Goal: Task Accomplishment & Management: Manage account settings

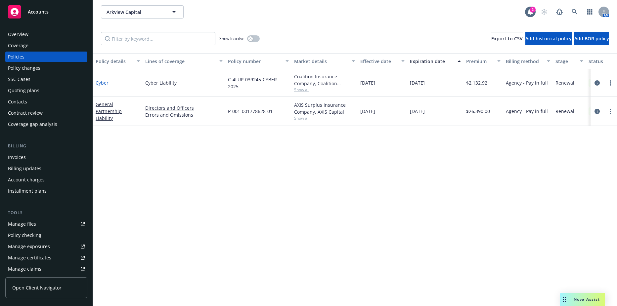
click at [102, 83] on link "Cyber" at bounding box center [102, 83] width 13 height 6
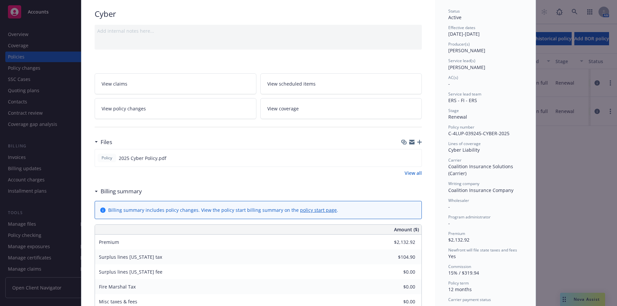
scroll to position [99, 0]
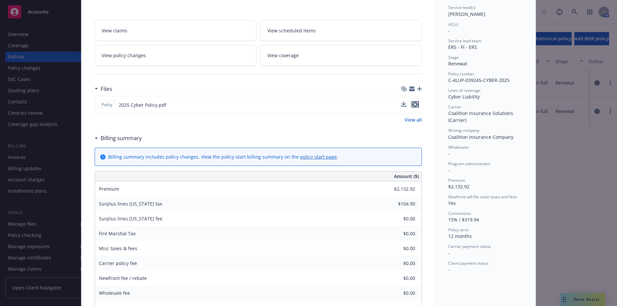
click at [412, 103] on icon "preview file" at bounding box center [415, 104] width 6 height 5
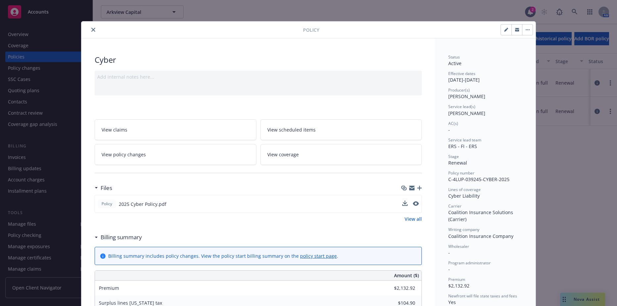
click at [501, 29] on button "button" at bounding box center [506, 29] width 11 height 11
select select "RENEWAL"
select select "12"
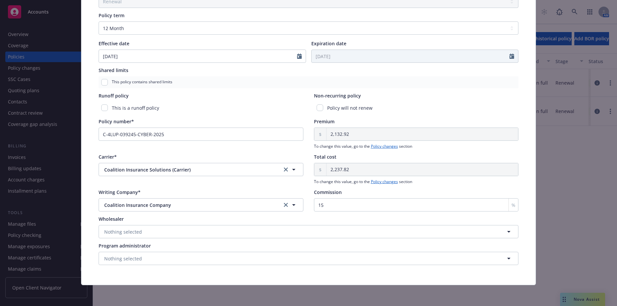
scroll to position [236, 0]
click at [172, 149] on div "Policy number* C-4LUP-039245-CYBER-2025" at bounding box center [201, 133] width 205 height 31
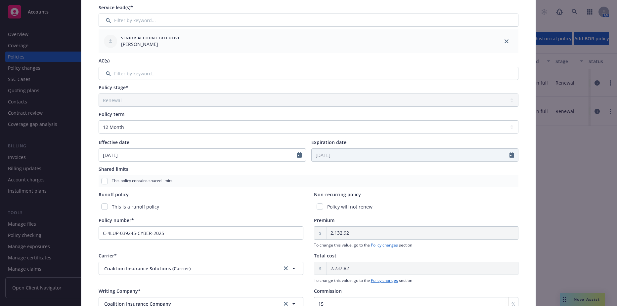
scroll to position [70, 0]
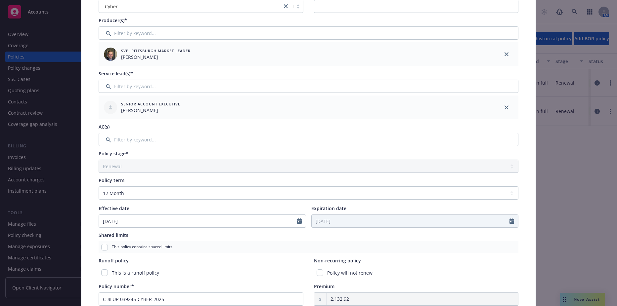
click at [556, 156] on div "Edit policy details Cancel Save Policy type* Cyber Display name Producer(s)* SV…" at bounding box center [308, 153] width 617 height 306
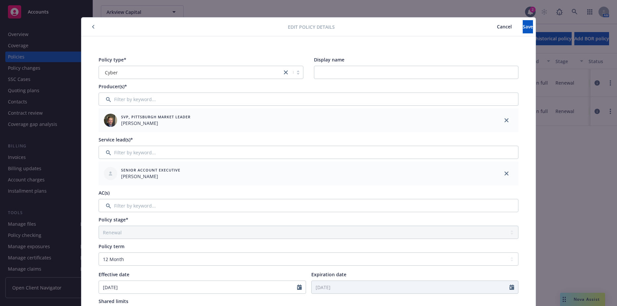
scroll to position [0, 0]
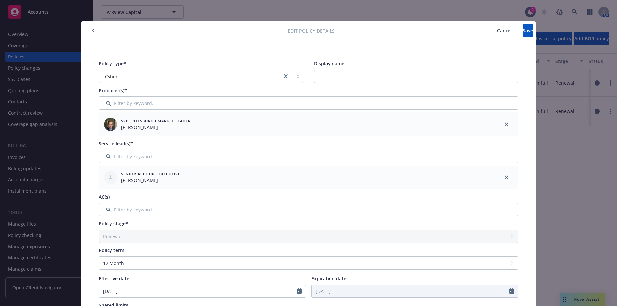
click at [93, 32] on button "button" at bounding box center [93, 31] width 8 height 8
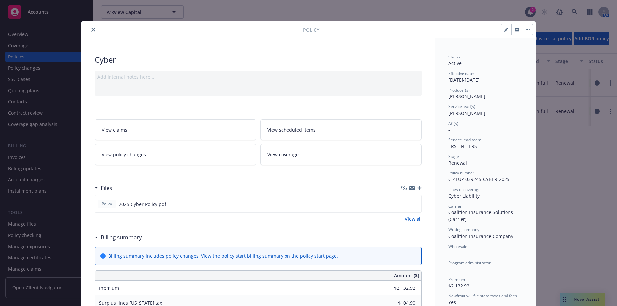
click at [170, 157] on link "View policy changes" at bounding box center [176, 154] width 162 height 21
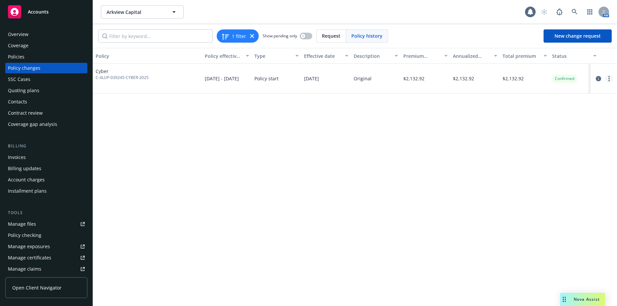
click at [608, 79] on link "more" at bounding box center [609, 79] width 8 height 8
click at [530, 132] on link "Edit billing info" at bounding box center [555, 131] width 113 height 13
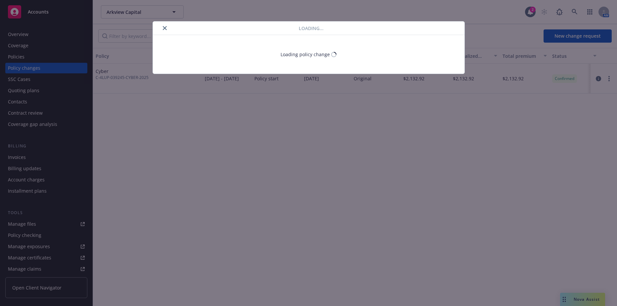
select select "NJ"
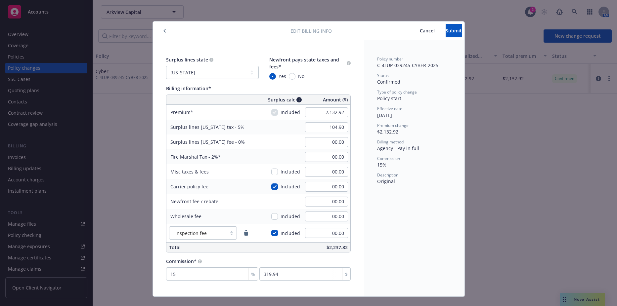
click at [163, 31] on icon "button" at bounding box center [164, 31] width 3 height 4
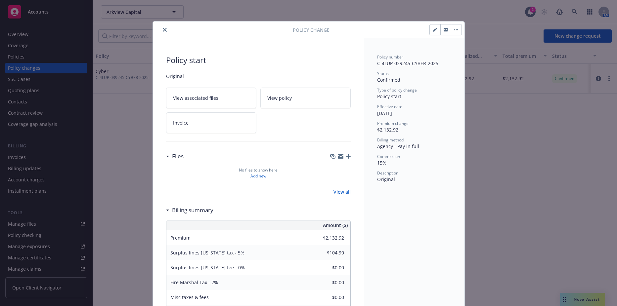
click at [348, 157] on div "Policy start Original View associated files View policy Invoice Files No files …" at bounding box center [258, 214] width 211 height 352
click at [346, 157] on icon "button" at bounding box center [348, 156] width 5 height 5
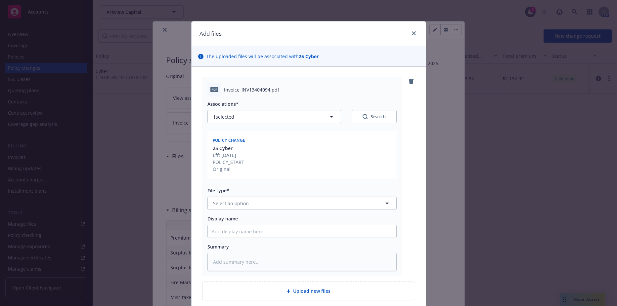
click at [241, 212] on div "Associations* 1 selected Search Policy change 25 Cyber Eff: 09/25/2025 POLICY_S…" at bounding box center [301, 184] width 189 height 175
click at [236, 206] on span "Select an option" at bounding box center [231, 203] width 36 height 7
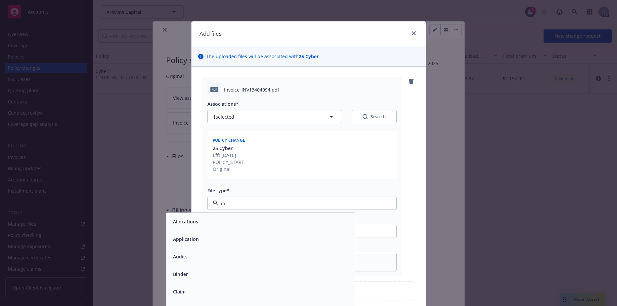
type input "inv"
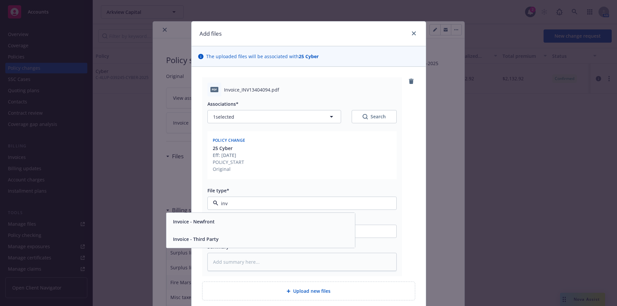
click at [223, 239] on div "Invoice - Third Party" at bounding box center [260, 240] width 181 height 10
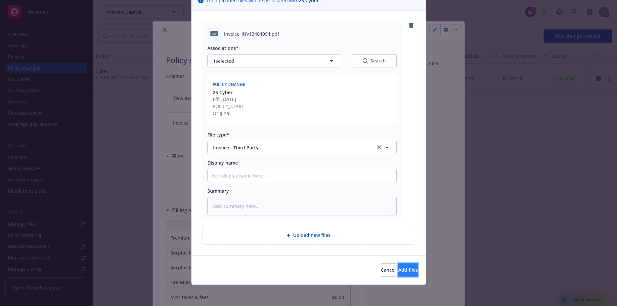
click at [398, 268] on span "Add files" at bounding box center [408, 270] width 20 height 6
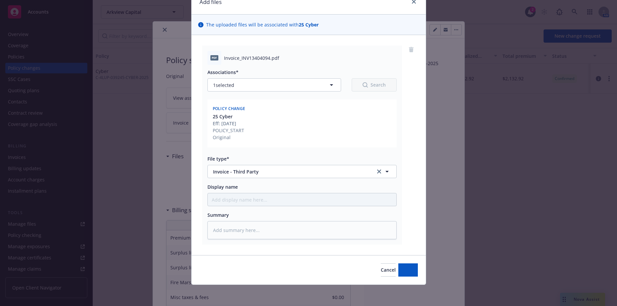
scroll to position [32, 0]
type textarea "x"
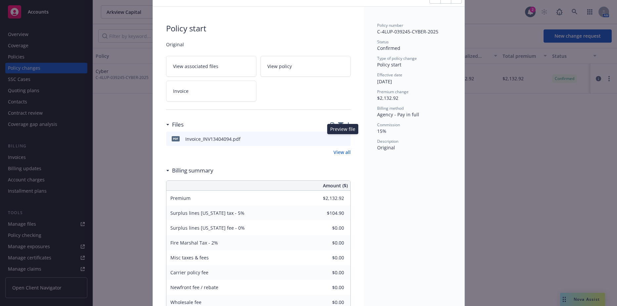
click at [344, 139] on icon "preview file" at bounding box center [344, 138] width 6 height 5
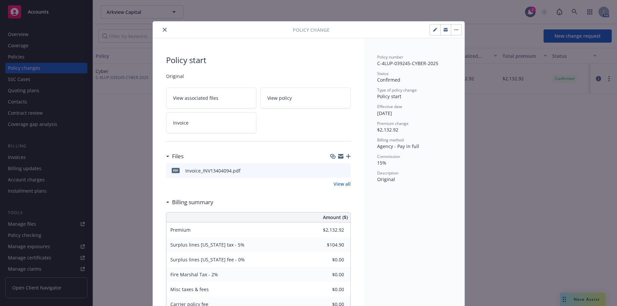
click at [164, 34] on div "Policy Change" at bounding box center [309, 30] width 312 height 17
click at [162, 32] on button "close" at bounding box center [165, 30] width 8 height 8
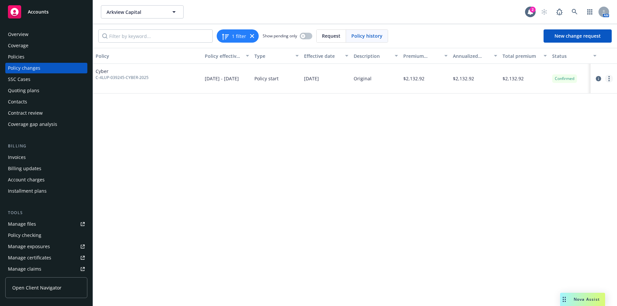
click at [609, 78] on circle "more" at bounding box center [608, 78] width 1 height 1
click at [520, 133] on link "Edit billing info" at bounding box center [555, 131] width 113 height 13
select select "NJ"
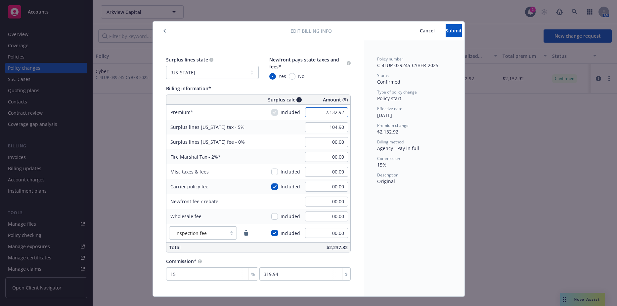
click at [331, 115] on input "2,132.92" at bounding box center [326, 113] width 43 height 10
click at [334, 111] on input "2,132.92" at bounding box center [326, 113] width 43 height 10
type input "2,021.00"
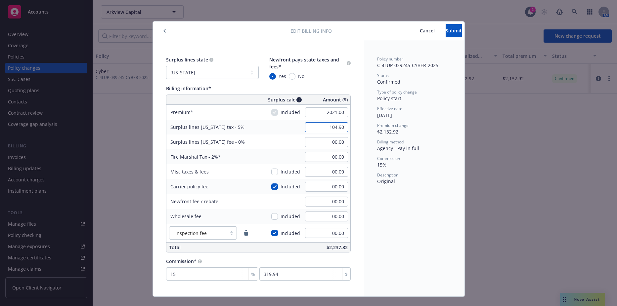
type input "101.05"
type input "40.42"
type input "303.15"
click at [325, 126] on input "101.05" at bounding box center [326, 127] width 43 height 10
click at [329, 151] on div "40.42" at bounding box center [327, 157] width 48 height 15
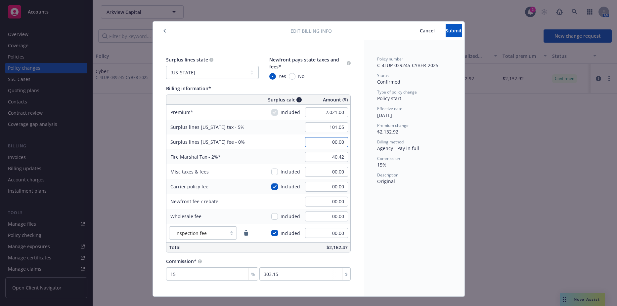
click at [317, 146] on input "00.00" at bounding box center [326, 142] width 43 height 10
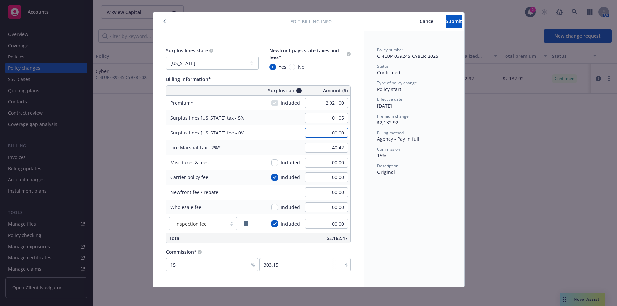
scroll to position [12, 0]
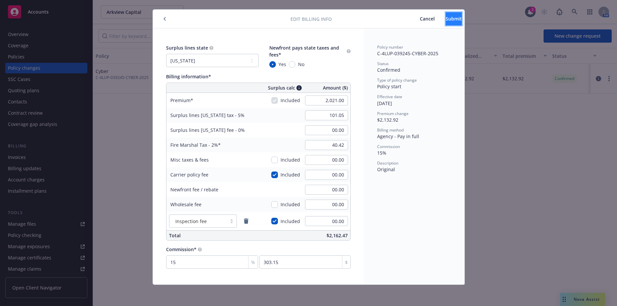
click at [446, 22] on button "Submit" at bounding box center [454, 18] width 16 height 13
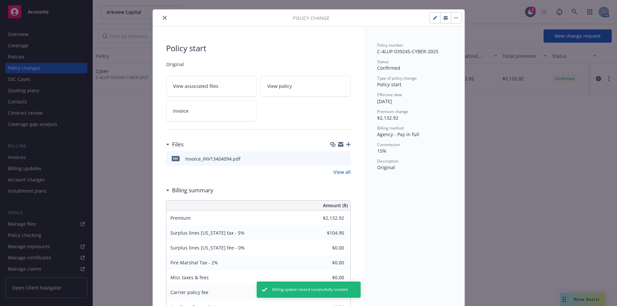
type input "$2,021.00"
type input "$101.05"
type input "$40.42"
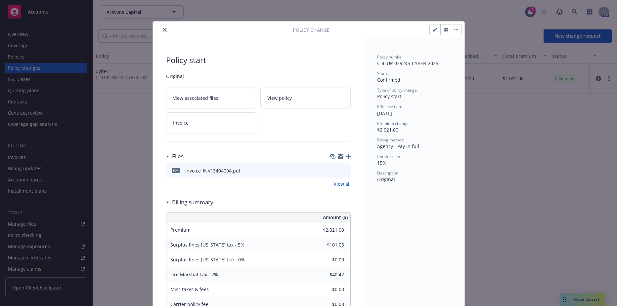
click at [161, 28] on button "close" at bounding box center [165, 30] width 8 height 8
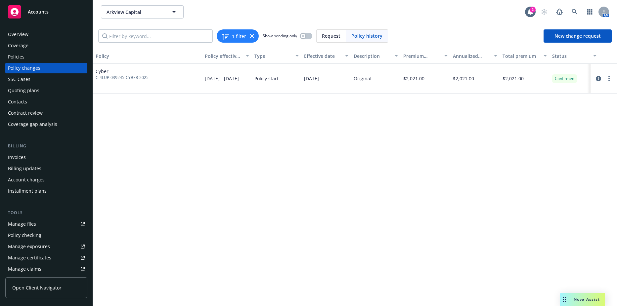
click at [24, 154] on div "Invoices" at bounding box center [17, 157] width 18 height 11
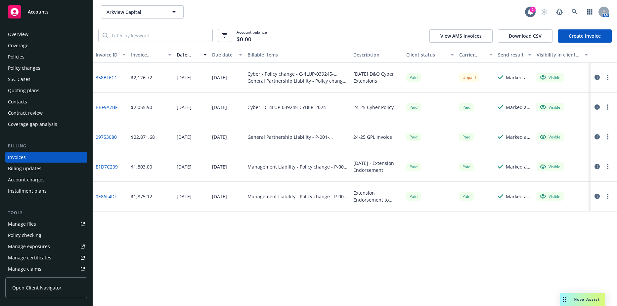
click at [588, 31] on link "Create Invoice" at bounding box center [585, 35] width 54 height 13
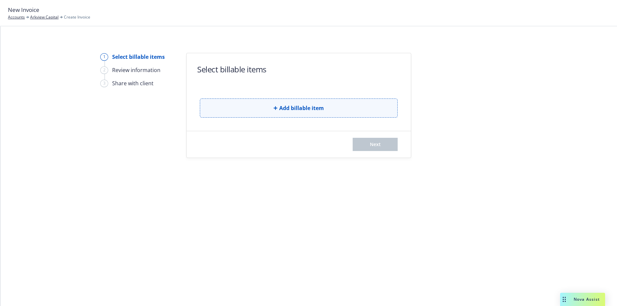
click at [291, 101] on button "Add billable item" at bounding box center [299, 108] width 198 height 19
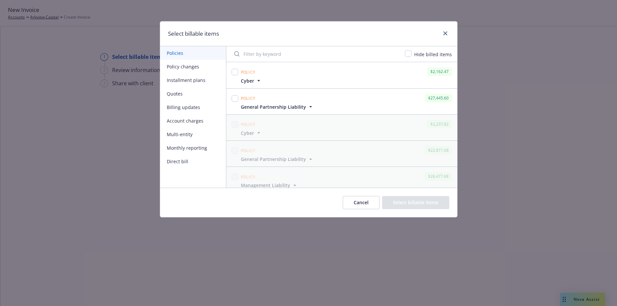
click at [231, 69] on div at bounding box center [234, 75] width 9 height 18
click at [233, 71] on input "checkbox" at bounding box center [235, 72] width 7 height 7
checkbox input "true"
click at [236, 101] on input "checkbox" at bounding box center [235, 98] width 7 height 7
checkbox input "true"
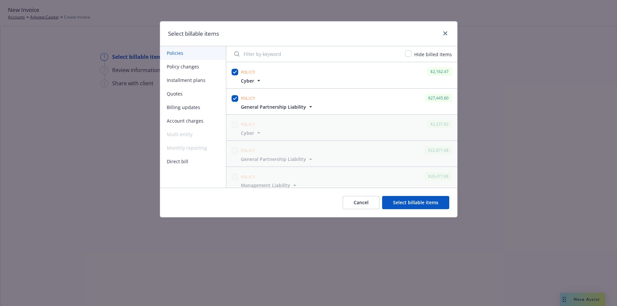
click at [412, 203] on button "Select billable items" at bounding box center [415, 202] width 67 height 13
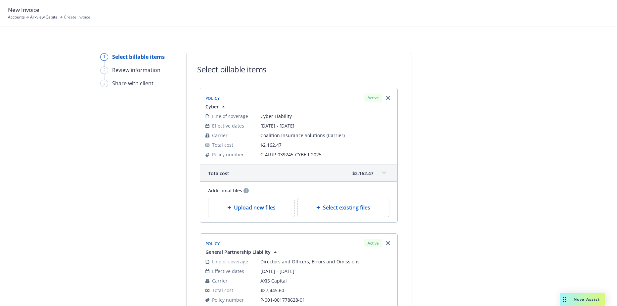
click at [134, 140] on div "1 Select billable items 2 Review information 3 Share with client" at bounding box center [136, 246] width 73 height 386
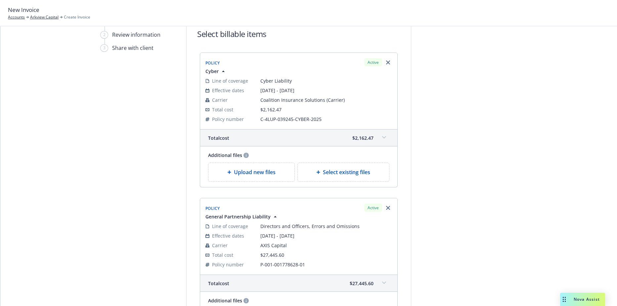
scroll to position [159, 0]
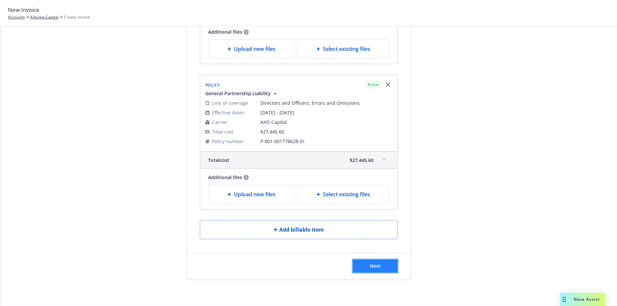
click at [381, 271] on button "Next" at bounding box center [375, 266] width 45 height 13
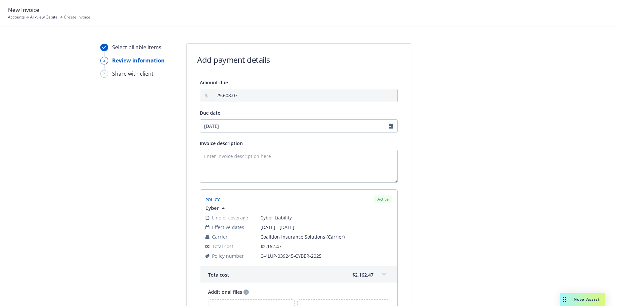
scroll to position [0, 0]
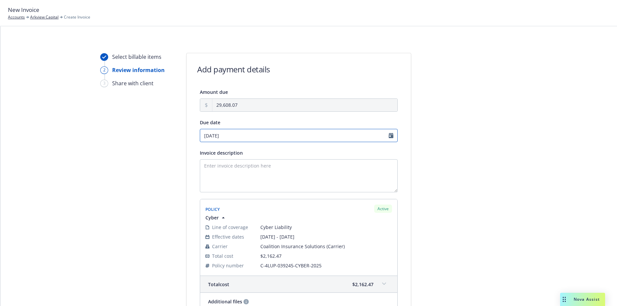
select select "October"
select select "2025"
click at [225, 137] on input "10/14/2025" at bounding box center [299, 135] width 198 height 13
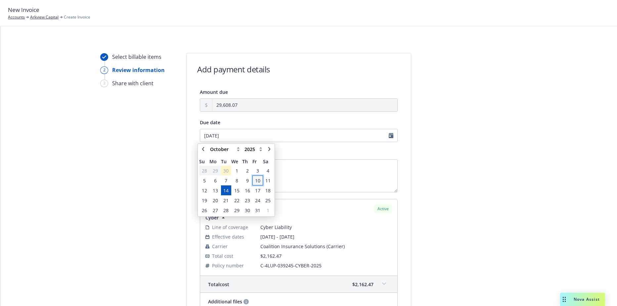
click at [259, 182] on span "10" at bounding box center [257, 180] width 5 height 7
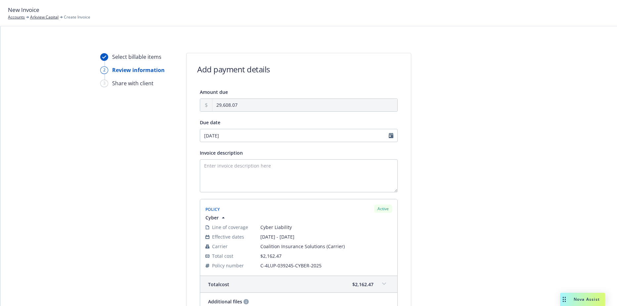
type input "10/10/2025"
click at [252, 181] on textarea "Invoice description" at bounding box center [299, 175] width 198 height 33
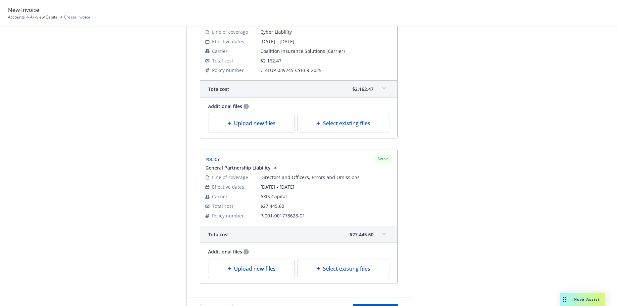
scroll to position [240, 0]
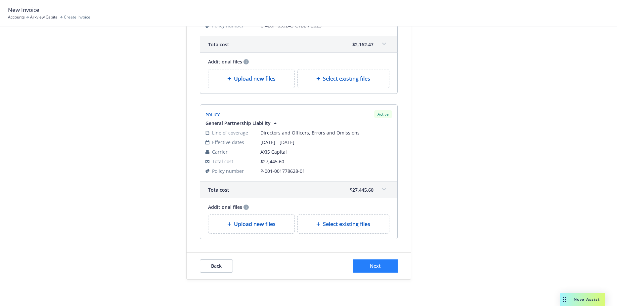
type textarea "2025 D&O, Cyber"
click at [383, 266] on button "Next" at bounding box center [375, 266] width 45 height 13
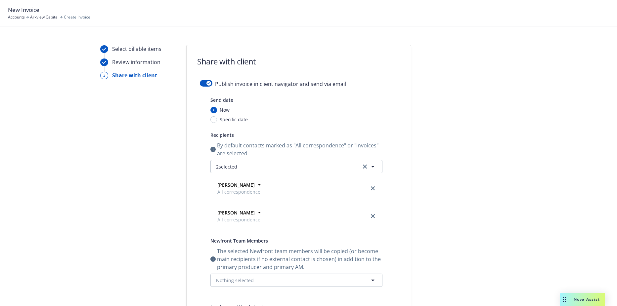
scroll to position [8, 0]
click at [206, 85] on div "button" at bounding box center [208, 83] width 5 height 5
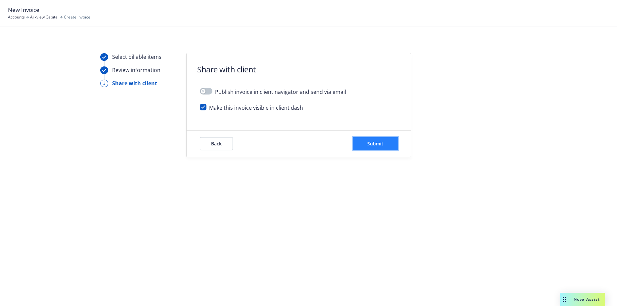
click at [365, 143] on button "Submit" at bounding box center [375, 143] width 45 height 13
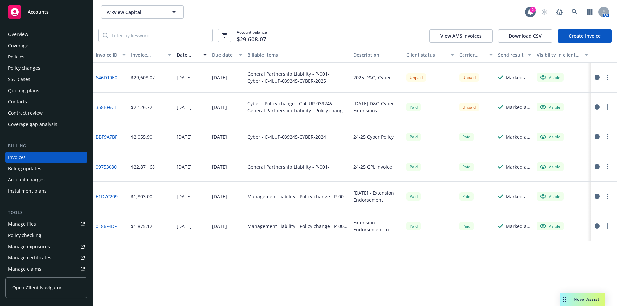
click at [108, 79] on link "646D10E0" at bounding box center [107, 77] width 22 height 7
click at [47, 224] on link "Manage files" at bounding box center [46, 224] width 82 height 11
click at [605, 78] on button "button" at bounding box center [608, 77] width 8 height 8
click at [549, 171] on link "Copy logging email" at bounding box center [569, 170] width 84 height 13
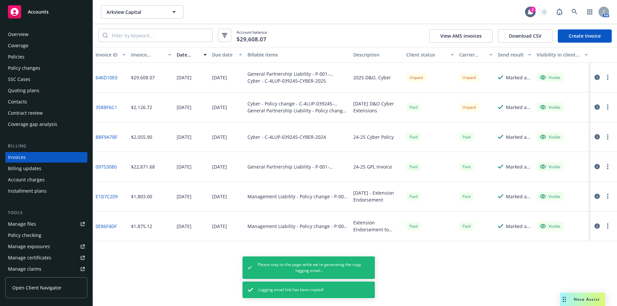
click at [30, 102] on div "Contacts" at bounding box center [46, 102] width 77 height 11
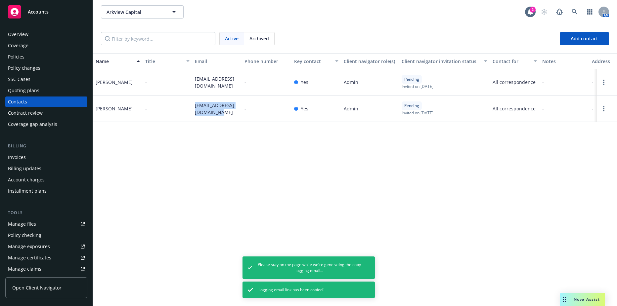
drag, startPoint x: 194, startPoint y: 102, endPoint x: 215, endPoint y: 116, distance: 25.2
click at [215, 116] on div "jchang@arkviewcapital.com" at bounding box center [217, 109] width 50 height 26
copy span "jchang@arkviewcapital.com"
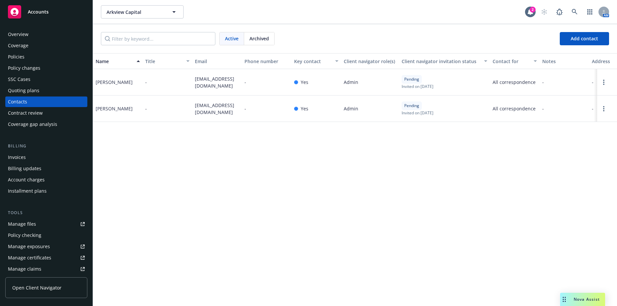
drag, startPoint x: 195, startPoint y: 79, endPoint x: 223, endPoint y: 88, distance: 29.4
click at [223, 88] on div "jmainhardt@arkviewcapital.com" at bounding box center [217, 82] width 50 height 26
copy span "jmainhardt@arkviewcapital.com"
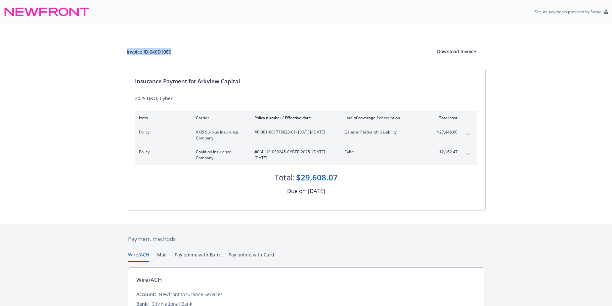
drag, startPoint x: 173, startPoint y: 51, endPoint x: 120, endPoint y: 53, distance: 52.6
click at [120, 53] on div "Invoice ID: 646D10E0 Download Invoice Insurance Payment for Arkview Capital 202…" at bounding box center [306, 124] width 612 height 200
drag, startPoint x: 120, startPoint y: 53, endPoint x: 138, endPoint y: 53, distance: 17.9
copy div "Invoice ID: 646D10E0"
click at [452, 50] on div "Download Invoice" at bounding box center [457, 51] width 58 height 13
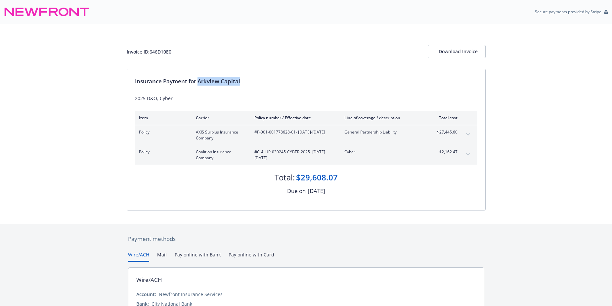
drag, startPoint x: 240, startPoint y: 80, endPoint x: 199, endPoint y: 80, distance: 41.0
click at [199, 80] on div "Insurance Payment for Arkview Capital" at bounding box center [306, 81] width 342 height 9
drag, startPoint x: 199, startPoint y: 80, endPoint x: 205, endPoint y: 79, distance: 5.4
copy div "Arkview Capital"
drag, startPoint x: 257, startPoint y: 154, endPoint x: 308, endPoint y: 154, distance: 50.6
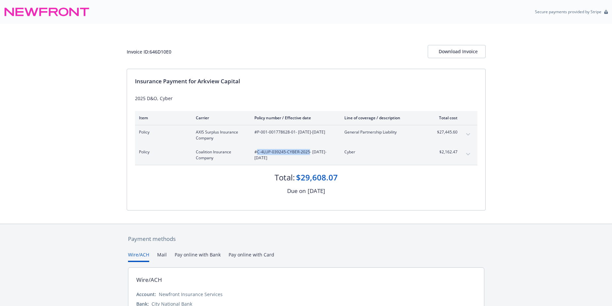
click at [308, 154] on span "#C-4LUP-039245-CYBER-2025 - [DATE]-[DATE]" at bounding box center [293, 155] width 79 height 12
copy span "C-4LUP-039245-CYBER-2025"
drag, startPoint x: 257, startPoint y: 131, endPoint x: 294, endPoint y: 133, distance: 36.4
click at [294, 133] on span "#P-001-001778628-01 - [DATE]-[DATE]" at bounding box center [293, 132] width 79 height 6
copy span "P-001-001778628-01"
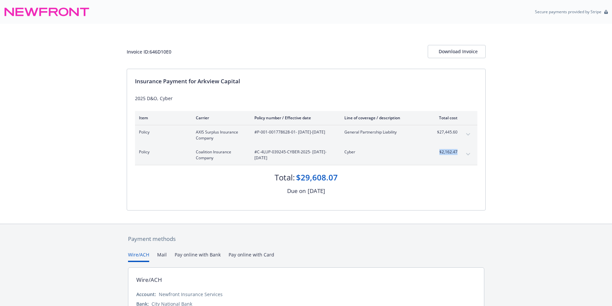
drag, startPoint x: 438, startPoint y: 152, endPoint x: 459, endPoint y: 152, distance: 21.8
click at [459, 152] on div "Policy Coalition Insurance Company #C-4LUP-039245-CYBER-2025 - [DATE]-[DATE] Cy…" at bounding box center [306, 155] width 342 height 20
drag, startPoint x: 459, startPoint y: 152, endPoint x: 449, endPoint y: 151, distance: 10.9
copy span "$2,162.47"
click at [439, 135] on span "$27,445.60" at bounding box center [445, 132] width 25 height 6
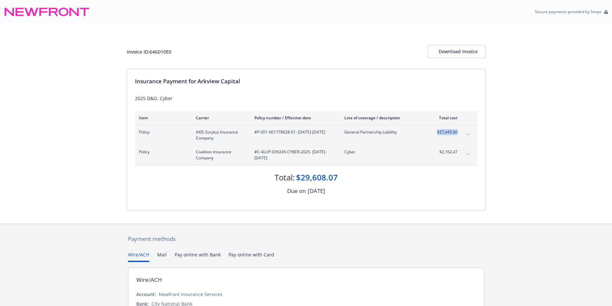
drag, startPoint x: 438, startPoint y: 131, endPoint x: 457, endPoint y: 133, distance: 19.2
click at [457, 133] on span "$27,445.60" at bounding box center [445, 132] width 25 height 6
drag, startPoint x: 457, startPoint y: 133, endPoint x: 450, endPoint y: 131, distance: 7.1
copy span "$27,445.60"
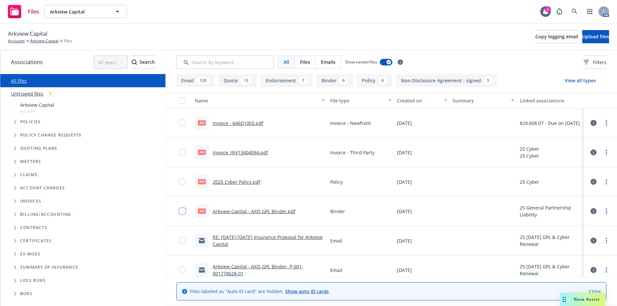
click at [183, 210] on input "checkbox" at bounding box center [182, 211] width 7 height 7
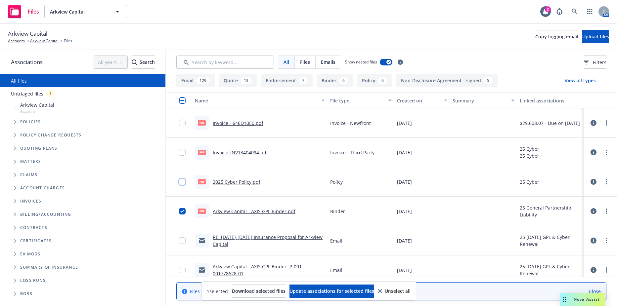
click at [182, 182] on input "checkbox" at bounding box center [182, 182] width 7 height 7
click at [237, 290] on span "Download selected files" at bounding box center [259, 291] width 54 height 6
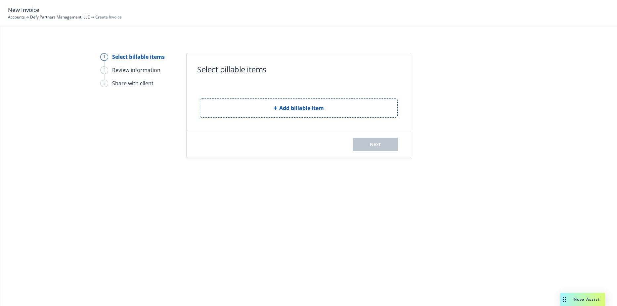
click at [259, 96] on div "Add billable item" at bounding box center [299, 103] width 198 height 30
click at [263, 113] on button "Add billable item" at bounding box center [299, 108] width 198 height 19
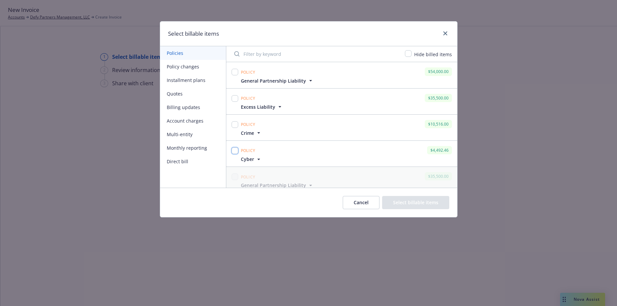
click at [234, 153] on input "checkbox" at bounding box center [235, 151] width 7 height 7
checkbox input "true"
click at [233, 128] on div at bounding box center [235, 124] width 7 height 9
click at [233, 125] on input "checkbox" at bounding box center [235, 124] width 7 height 7
checkbox input "true"
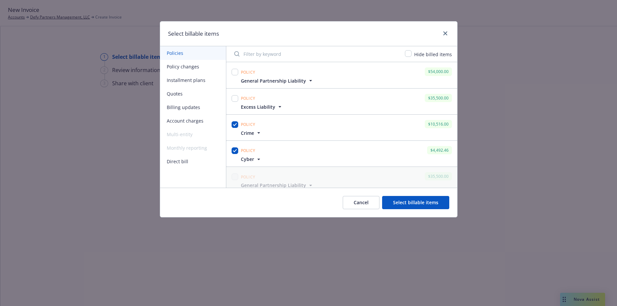
click at [232, 95] on div at bounding box center [235, 98] width 7 height 9
click at [235, 100] on input "checkbox" at bounding box center [235, 98] width 7 height 7
checkbox input "true"
click at [234, 75] on input "checkbox" at bounding box center [235, 72] width 7 height 7
checkbox input "true"
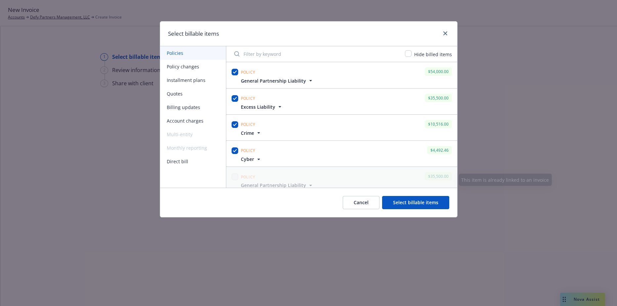
click at [413, 208] on button "Select billable items" at bounding box center [415, 202] width 67 height 13
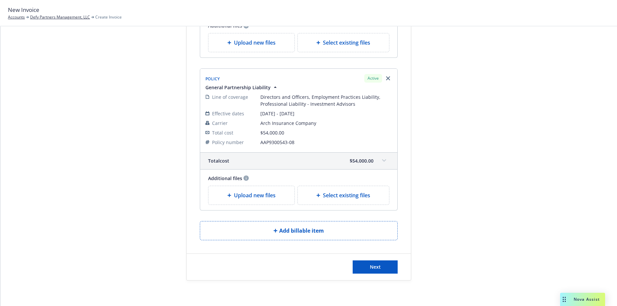
scroll to position [464, 0]
click at [378, 277] on div "Next" at bounding box center [299, 266] width 224 height 26
click at [379, 269] on button "Next" at bounding box center [375, 266] width 45 height 13
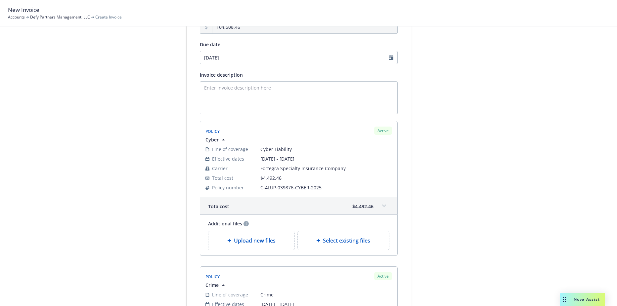
scroll to position [1, 0]
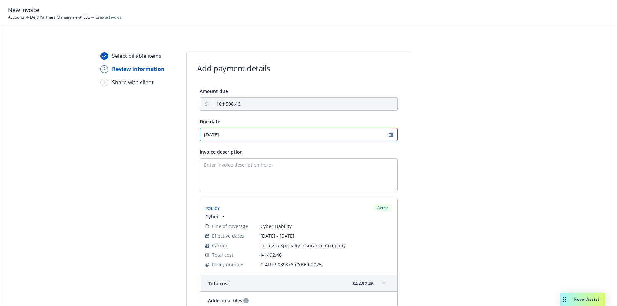
click at [222, 133] on input "10/14/2025" at bounding box center [299, 134] width 198 height 13
select select "October"
select select "2025"
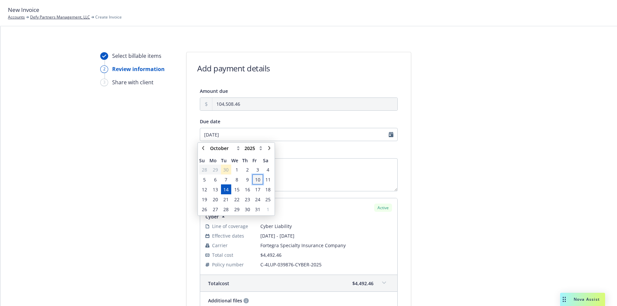
click at [257, 182] on span "10" at bounding box center [257, 179] width 5 height 7
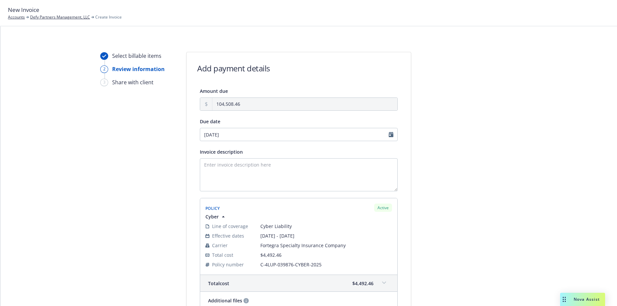
type input "10/10/2025"
click at [232, 134] on input "10/10/2025" at bounding box center [299, 134] width 198 height 13
select select "October"
select select "2025"
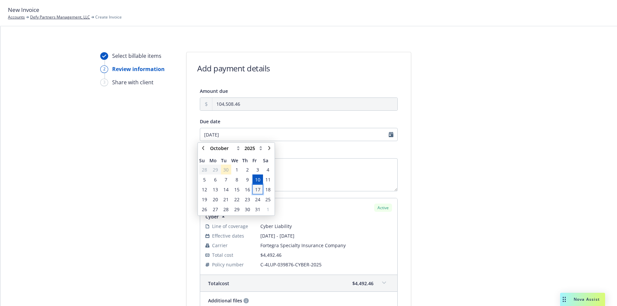
click at [259, 188] on span "17" at bounding box center [257, 189] width 5 height 7
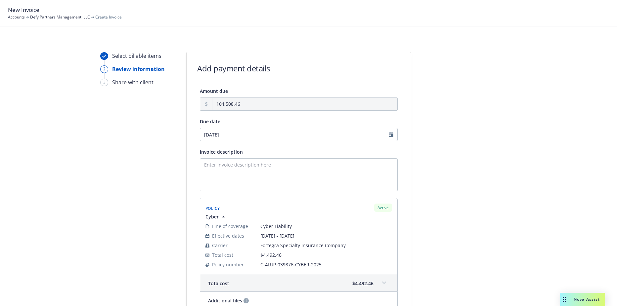
type input "10/17/2025"
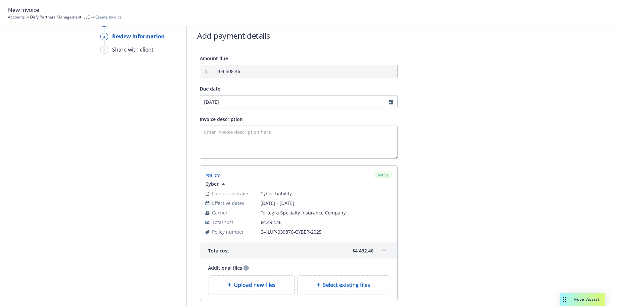
scroll to position [34, 0]
click at [261, 147] on textarea "Invoice description" at bounding box center [299, 141] width 198 height 33
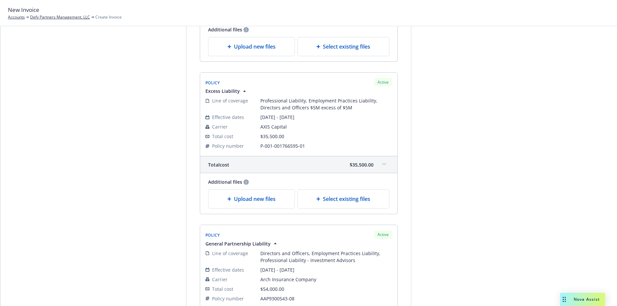
scroll to position [530, 0]
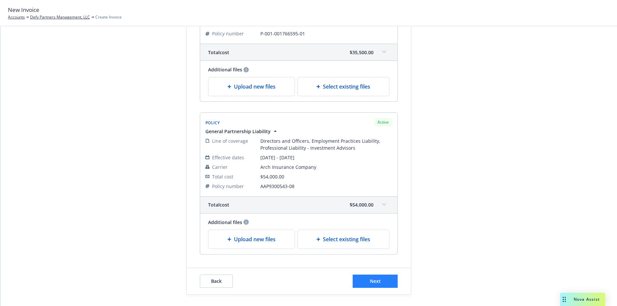
type textarea "2025 Cyber, Crime, D&O, XS Layer 1"
click at [370, 282] on span "Next" at bounding box center [375, 281] width 11 height 6
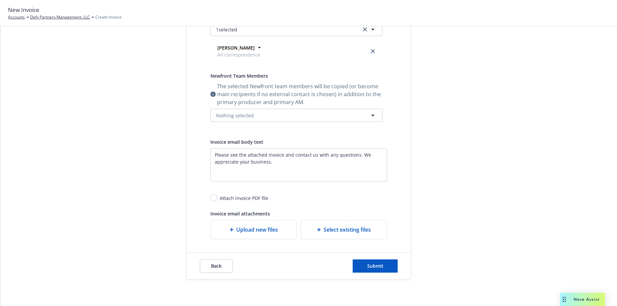
scroll to position [0, 0]
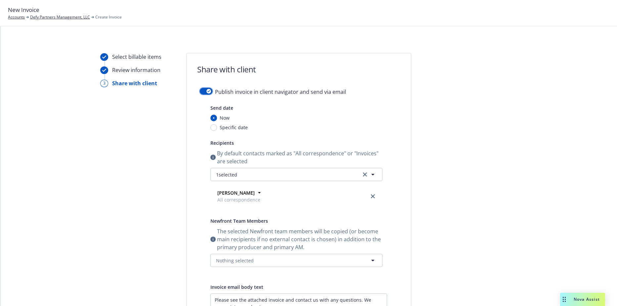
click at [206, 94] on button "button" at bounding box center [206, 91] width 13 height 7
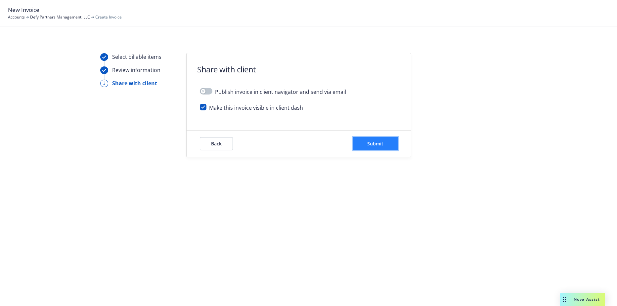
click at [370, 144] on span "Submit" at bounding box center [375, 144] width 16 height 6
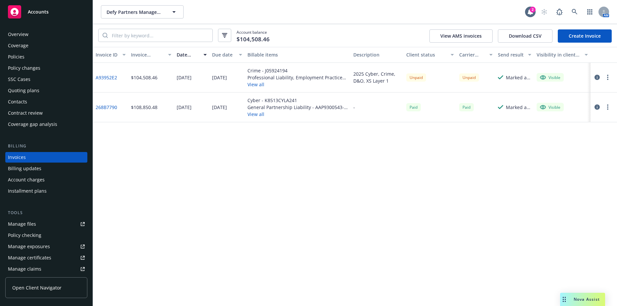
click at [111, 77] on link "A93952E2" at bounding box center [107, 77] width 22 height 7
click at [12, 107] on div "Overview Coverage Policies Policy changes SSC Cases Quoting plans Contacts Cont…" at bounding box center [46, 79] width 82 height 101
drag, startPoint x: 12, startPoint y: 107, endPoint x: 15, endPoint y: 101, distance: 7.4
click at [15, 101] on div "Contacts" at bounding box center [17, 102] width 19 height 11
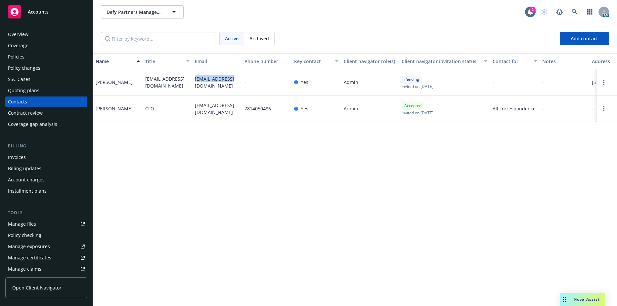
drag, startPoint x: 195, startPoint y: 78, endPoint x: 231, endPoint y: 83, distance: 36.0
click at [231, 83] on div "[EMAIL_ADDRESS][DOMAIN_NAME]" at bounding box center [217, 82] width 50 height 26
drag, startPoint x: 231, startPoint y: 83, endPoint x: 216, endPoint y: 85, distance: 15.0
copy span "[EMAIL_ADDRESS][DOMAIN_NAME]"
drag, startPoint x: 194, startPoint y: 112, endPoint x: 225, endPoint y: 112, distance: 31.1
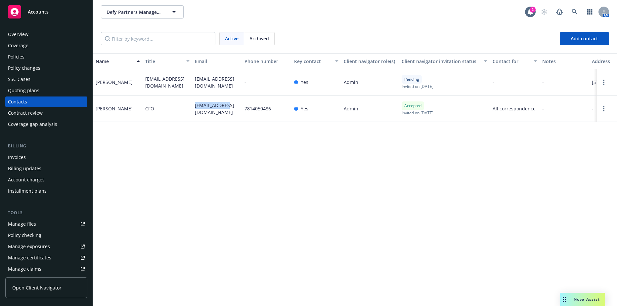
click at [225, 112] on div "[EMAIL_ADDRESS][DOMAIN_NAME]" at bounding box center [217, 109] width 50 height 26
drag, startPoint x: 225, startPoint y: 112, endPoint x: 217, endPoint y: 110, distance: 8.6
copy span "[EMAIL_ADDRESS][DOMAIN_NAME]"
click at [169, 143] on div "Name Title Email Phone number Key contact Client navigator role(s) Client navig…" at bounding box center [355, 179] width 524 height 253
click at [36, 153] on div "Invoices" at bounding box center [46, 157] width 77 height 11
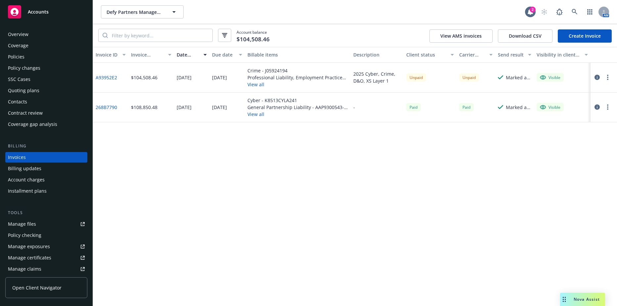
click at [611, 75] on div at bounding box center [602, 77] width 19 height 8
click at [604, 76] on button "button" at bounding box center [608, 77] width 8 height 8
click at [548, 165] on link "Copy logging email" at bounding box center [569, 170] width 84 height 13
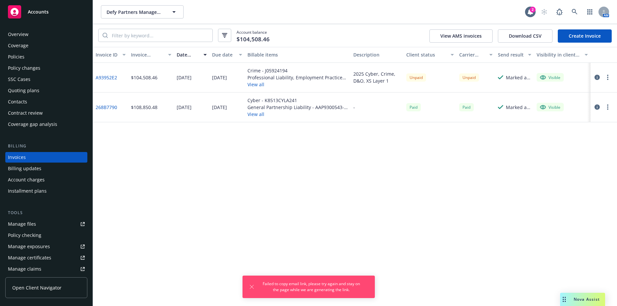
click at [607, 77] on icon "button" at bounding box center [607, 77] width 1 height 5
click at [563, 169] on link "Copy logging email" at bounding box center [569, 170] width 84 height 13
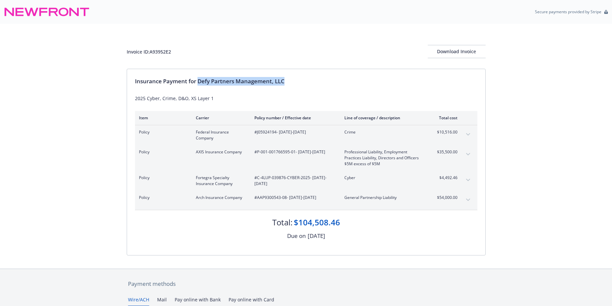
drag, startPoint x: 198, startPoint y: 82, endPoint x: 290, endPoint y: 83, distance: 92.3
click at [290, 83] on div "Insurance Payment for Defy Partners Management, LLC" at bounding box center [306, 81] width 342 height 9
drag, startPoint x: 290, startPoint y: 83, endPoint x: 271, endPoint y: 81, distance: 19.3
copy div "Defy Partners Management, LLC"
drag, startPoint x: 434, startPoint y: 178, endPoint x: 457, endPoint y: 179, distance: 23.5
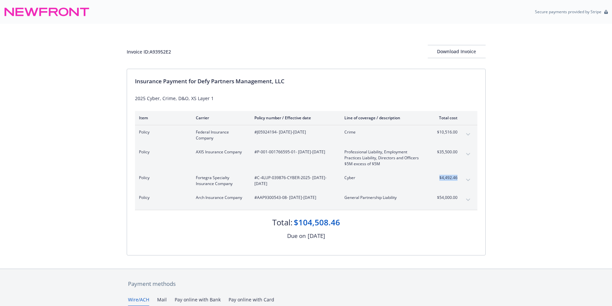
click at [457, 179] on div "Policy Fortegra Specialty Insurance Company #C-4LUP-039876-CYBER-2025 - [DATE]-…" at bounding box center [306, 181] width 342 height 20
drag, startPoint x: 457, startPoint y: 179, endPoint x: 461, endPoint y: 132, distance: 47.1
click at [461, 132] on div "Policy Federal Insurance Company #J05924194 - [DATE]-[DATE] Crime $10,516.00" at bounding box center [306, 135] width 342 height 20
copy tbody "$10,516.00 Premium"
drag, startPoint x: 436, startPoint y: 180, endPoint x: 457, endPoint y: 177, distance: 22.0
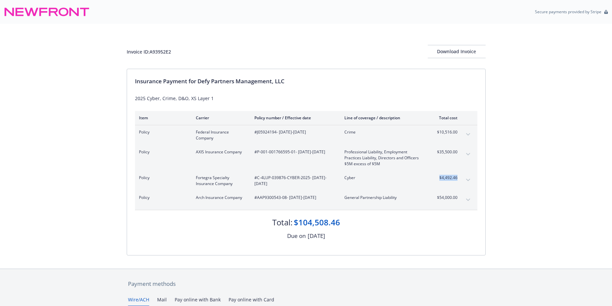
click at [457, 177] on div "Policy Fortegra Specialty Insurance Company #C-4LUP-039876-CYBER-2025 - [DATE]-…" at bounding box center [306, 181] width 342 height 20
copy span "$4,492.46"
click at [548, 184] on div "Invoice ID: A93952E2 Download Invoice Insurance Payment for Defy Partners Manag…" at bounding box center [306, 146] width 612 height 245
drag, startPoint x: 436, startPoint y: 201, endPoint x: 460, endPoint y: 199, distance: 23.5
click at [460, 199] on div "Policy Arch Insurance Company #AAP9300543-08 - [DATE]-[DATE] General Partnershi…" at bounding box center [306, 200] width 342 height 19
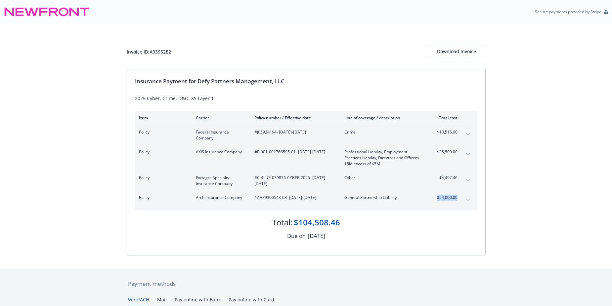
drag, startPoint x: 460, startPoint y: 199, endPoint x: 454, endPoint y: 199, distance: 6.0
copy span "$54,000.00"
drag, startPoint x: 436, startPoint y: 153, endPoint x: 464, endPoint y: 153, distance: 28.1
click at [464, 153] on div "Policy AXIS Insurance Company #P-001-001766595-01 - [DATE]-[DATE] Professional …" at bounding box center [306, 158] width 342 height 26
drag, startPoint x: 464, startPoint y: 153, endPoint x: 444, endPoint y: 153, distance: 20.2
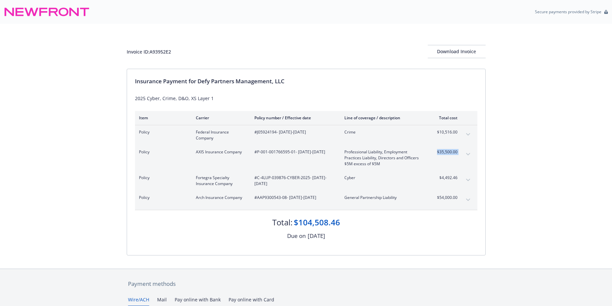
copy tbody "$35,500.00 Premium"
drag, startPoint x: 199, startPoint y: 80, endPoint x: 289, endPoint y: 78, distance: 90.0
click at [289, 78] on div "Insurance Payment for Defy Partners Management, LLC" at bounding box center [306, 81] width 342 height 9
drag, startPoint x: 289, startPoint y: 78, endPoint x: 265, endPoint y: 81, distance: 24.3
copy div "Defy Partners Management, LLC"
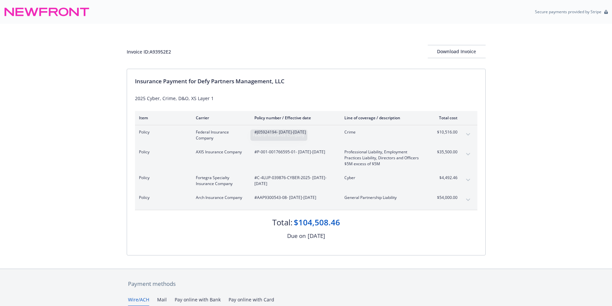
click at [299, 99] on div "2025 Cyber, Crime, D&O, XS Layer 1" at bounding box center [306, 98] width 342 height 7
